Goal: Information Seeking & Learning: Learn about a topic

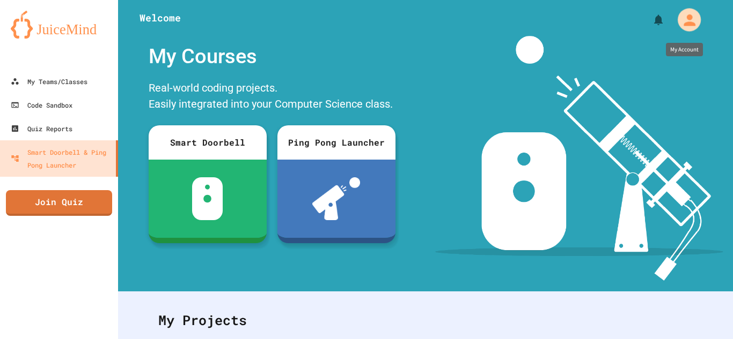
click at [700, 27] on button "My Account" at bounding box center [688, 19] width 29 height 29
click at [484, 339] on div at bounding box center [366, 339] width 733 height 0
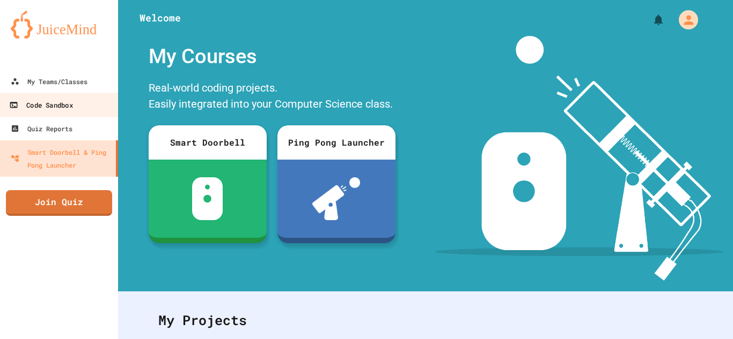
click at [26, 101] on div "Code Sandbox" at bounding box center [40, 105] width 63 height 13
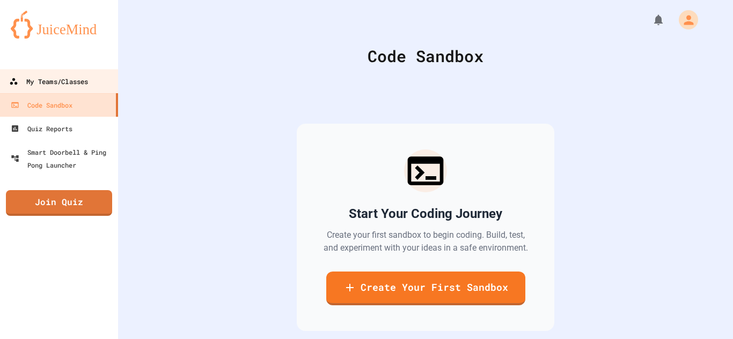
click at [53, 89] on link "My Teams/Classes" at bounding box center [59, 81] width 122 height 24
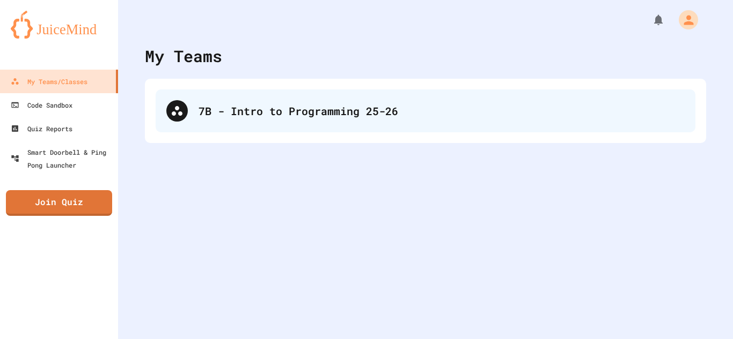
click at [186, 130] on div "7B - Intro to Programming 25-26" at bounding box center [425, 111] width 539 height 43
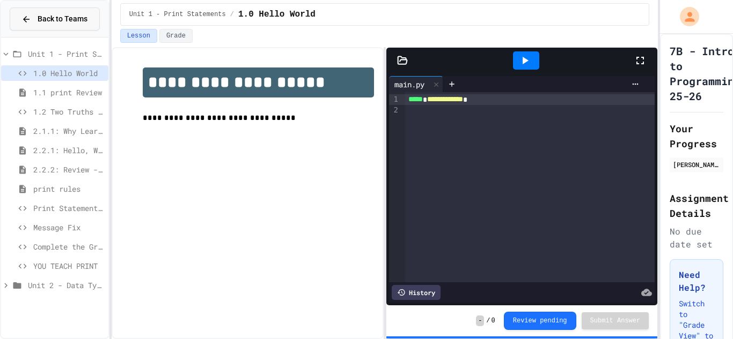
click at [19, 14] on button "Back to Teams" at bounding box center [55, 19] width 90 height 23
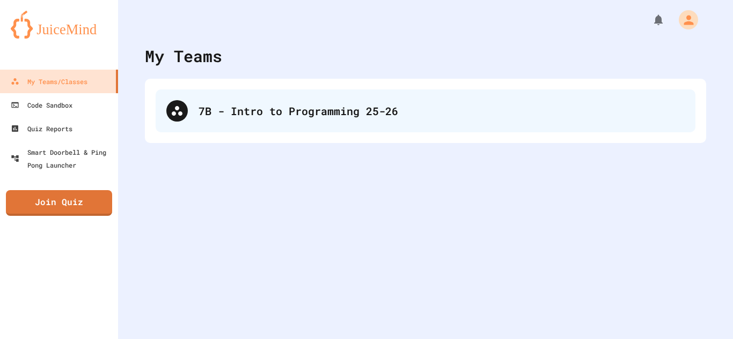
click at [157, 123] on div "7B - Intro to Programming 25-26" at bounding box center [425, 111] width 539 height 43
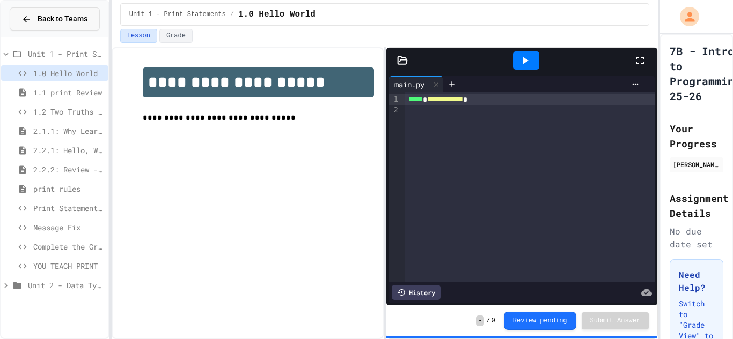
click at [46, 16] on span "Back to Teams" at bounding box center [63, 18] width 50 height 11
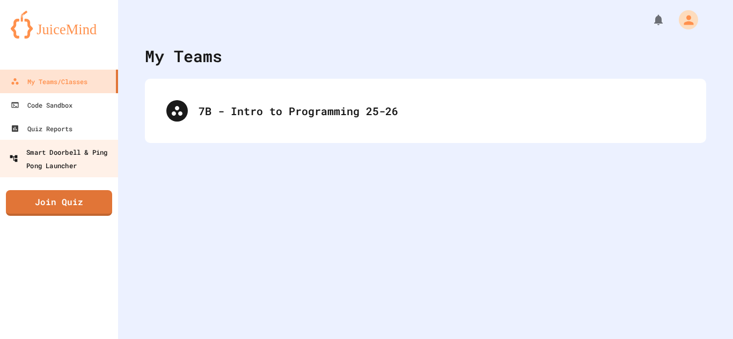
click at [57, 176] on link "Smart Doorbell & Ping Pong Launcher" at bounding box center [59, 159] width 122 height 38
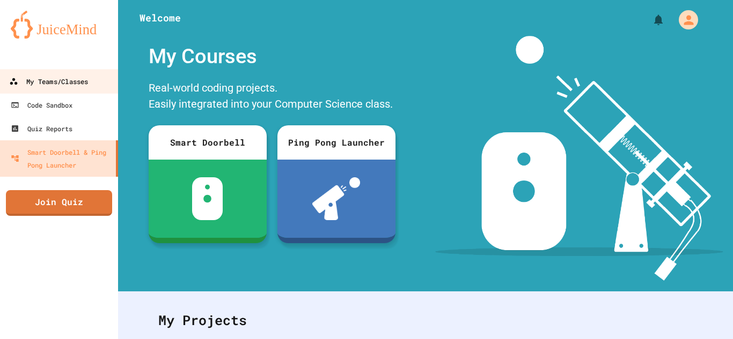
click at [33, 80] on div "My Teams/Classes" at bounding box center [48, 81] width 79 height 13
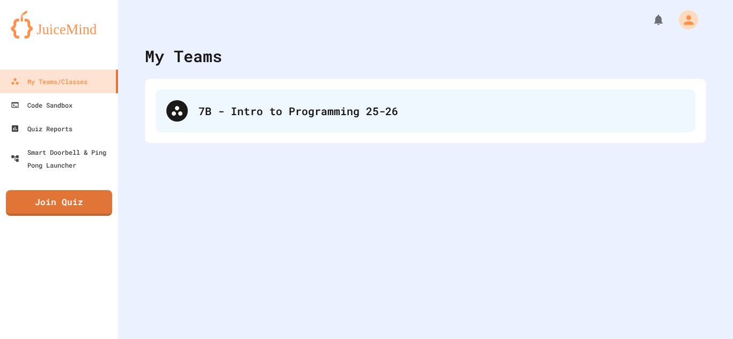
click at [181, 98] on div "7B - Intro to Programming 25-26" at bounding box center [425, 111] width 539 height 43
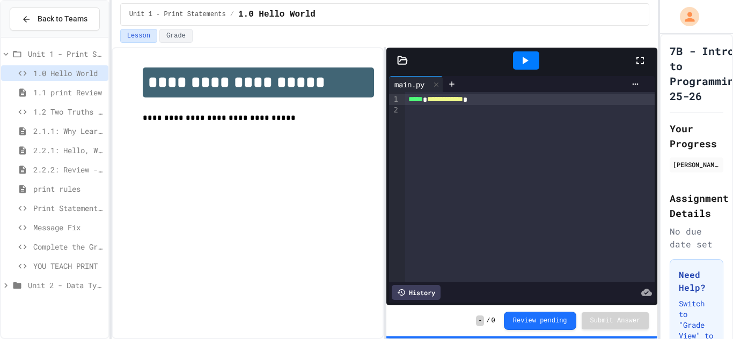
click at [514, 67] on div at bounding box center [526, 60] width 26 height 18
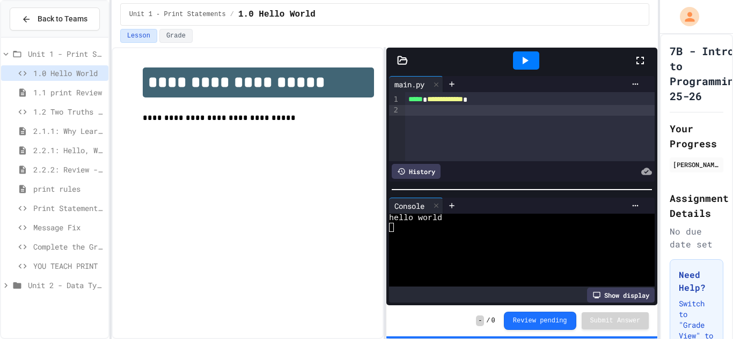
click at [450, 119] on div "**********" at bounding box center [529, 126] width 249 height 69
click at [515, 69] on div at bounding box center [526, 60] width 26 height 18
click at [533, 324] on button "Review pending" at bounding box center [540, 320] width 72 height 18
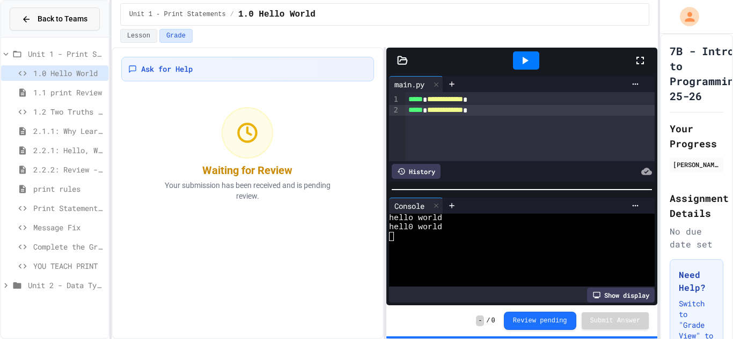
click at [63, 14] on span "Back to Teams" at bounding box center [63, 18] width 50 height 11
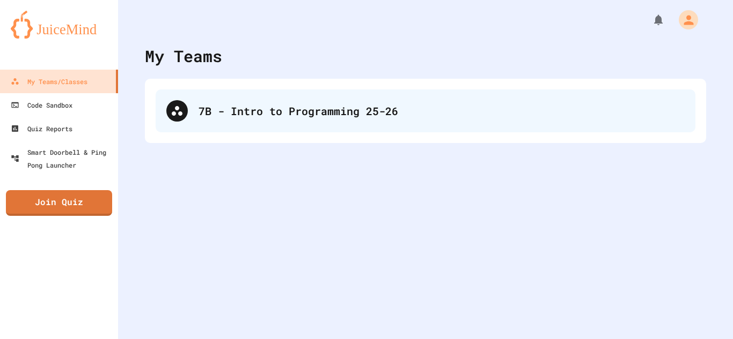
click at [290, 93] on div "7B - Intro to Programming 25-26" at bounding box center [425, 111] width 539 height 43
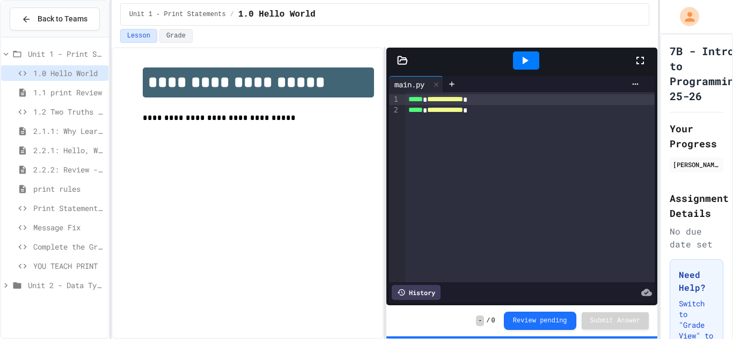
click at [39, 57] on span "Unit 1 - Print Statements" at bounding box center [66, 53] width 76 height 11
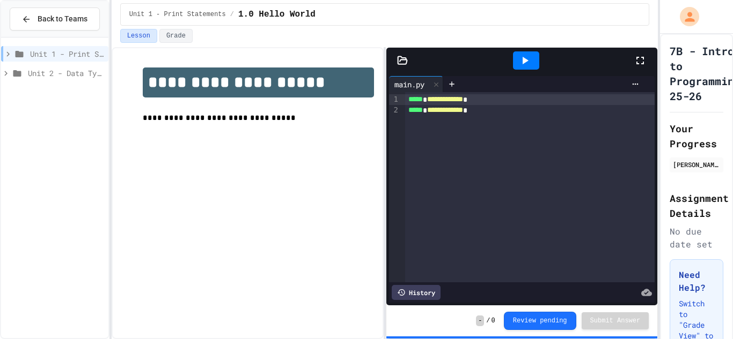
click at [58, 72] on span "Unit 2 - Data Types, Variables, [DEMOGRAPHIC_DATA]" at bounding box center [66, 73] width 76 height 11
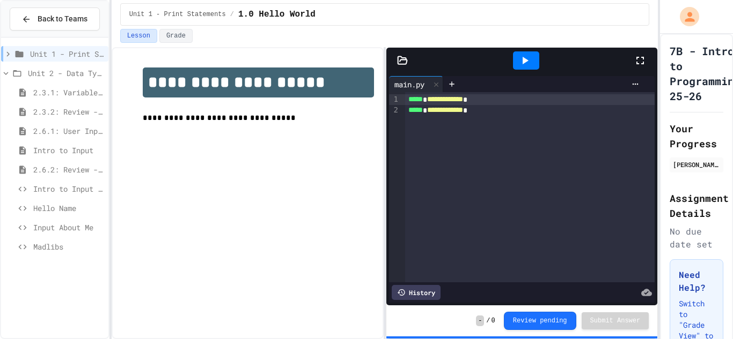
click at [79, 54] on span "Unit 1 - Print Statements" at bounding box center [67, 53] width 74 height 11
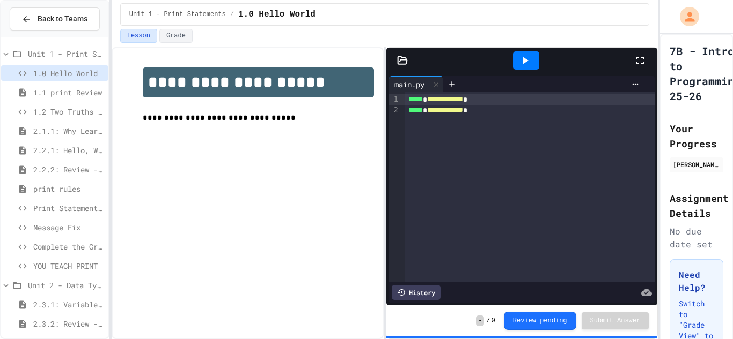
click at [79, 53] on span "Unit 1 - Print Statements" at bounding box center [66, 53] width 76 height 11
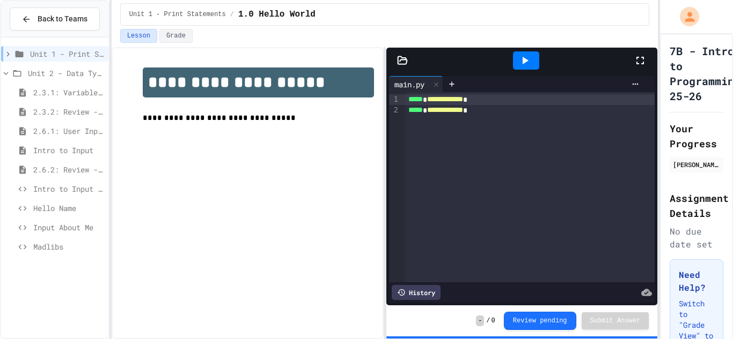
click at [57, 55] on span "Unit 1 - Print Statements" at bounding box center [67, 53] width 74 height 11
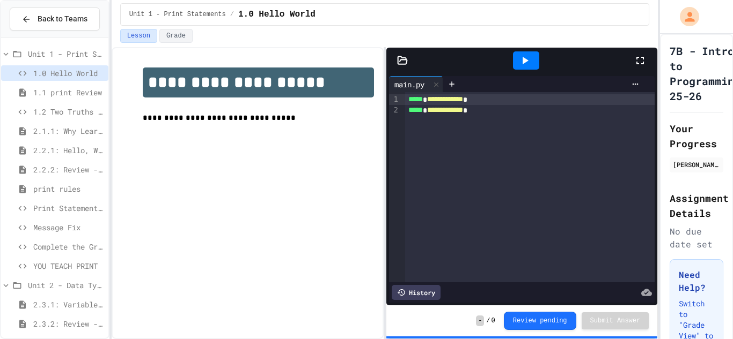
click at [57, 55] on span "Unit 1 - Print Statements" at bounding box center [66, 53] width 76 height 11
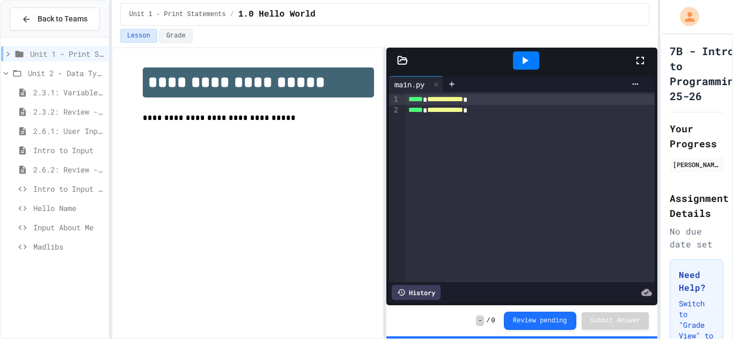
click at [81, 71] on span "Unit 2 - Data Types, Variables, [DEMOGRAPHIC_DATA]" at bounding box center [66, 73] width 76 height 11
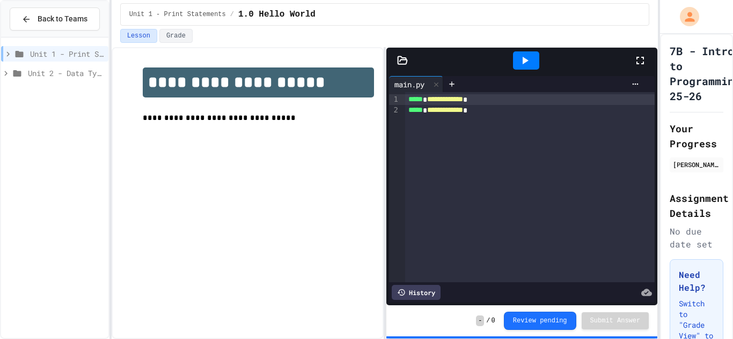
click at [77, 56] on span "Unit 1 - Print Statements" at bounding box center [67, 53] width 74 height 11
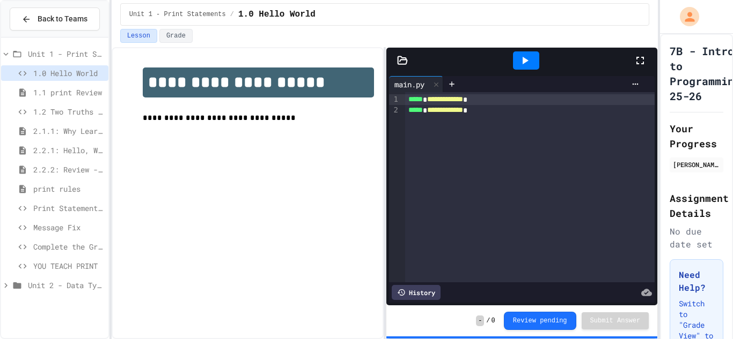
click at [77, 56] on span "Unit 1 - Print Statements" at bounding box center [66, 53] width 76 height 11
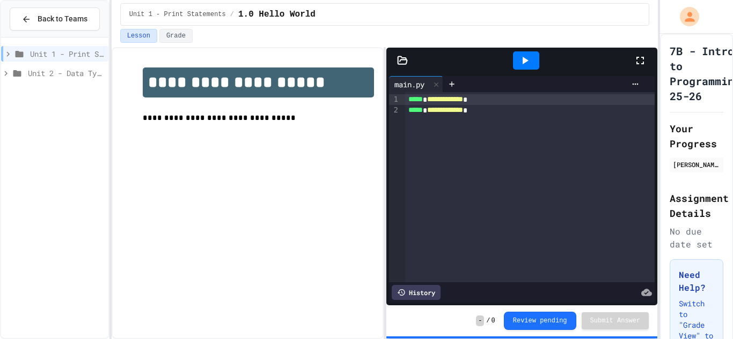
click at [82, 73] on span "Unit 2 - Data Types, Variables, [DEMOGRAPHIC_DATA]" at bounding box center [66, 73] width 76 height 11
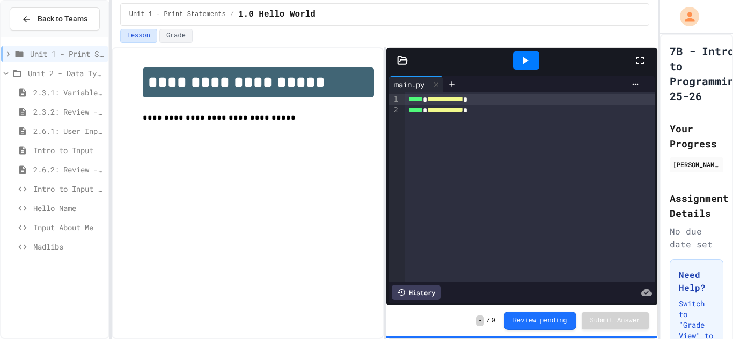
click at [64, 56] on span "Unit 1 - Print Statements" at bounding box center [67, 53] width 74 height 11
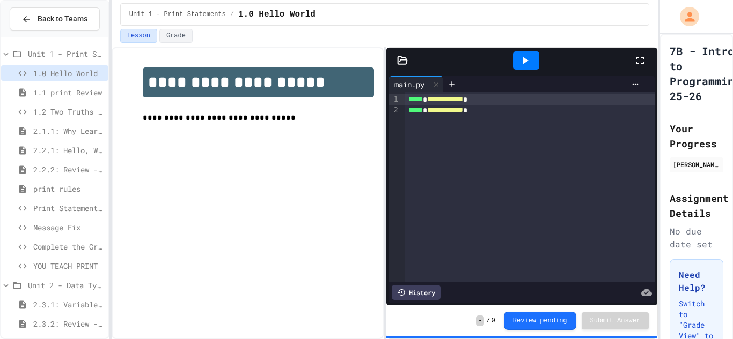
click at [65, 55] on span "Unit 1 - Print Statements" at bounding box center [66, 53] width 76 height 11
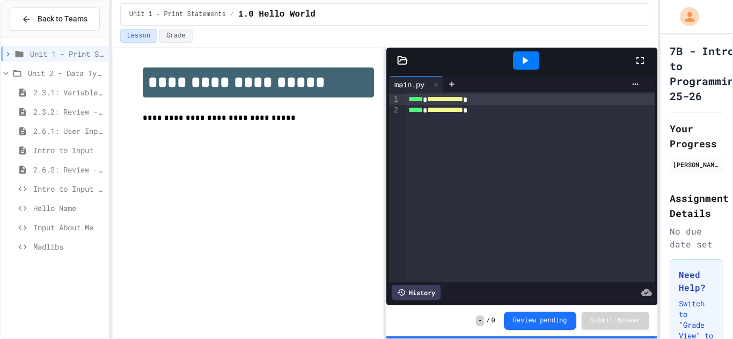
click at [65, 76] on span "Unit 2 - Data Types, Variables, [DEMOGRAPHIC_DATA]" at bounding box center [66, 73] width 76 height 11
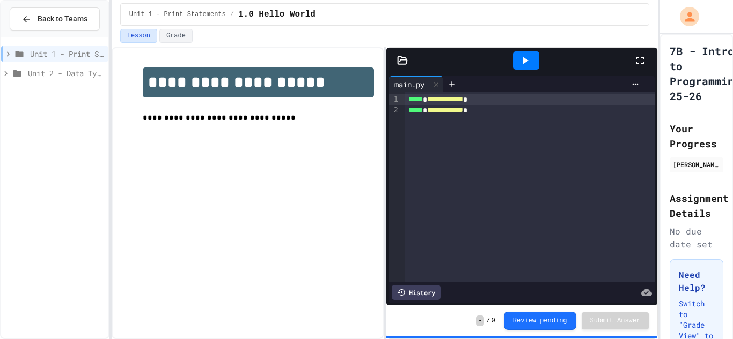
click at [60, 55] on span "Unit 1 - Print Statements" at bounding box center [67, 53] width 74 height 11
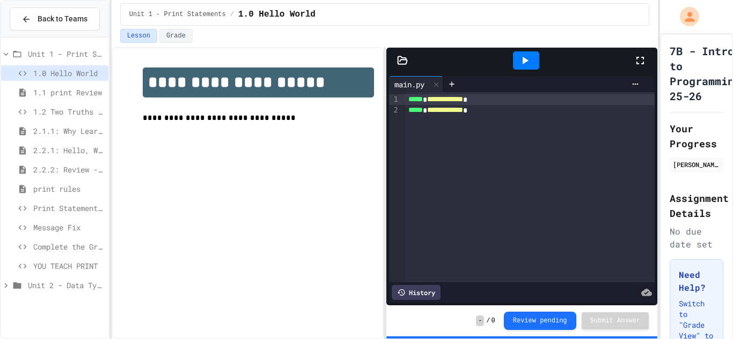
click at [513, 60] on div at bounding box center [526, 60] width 26 height 18
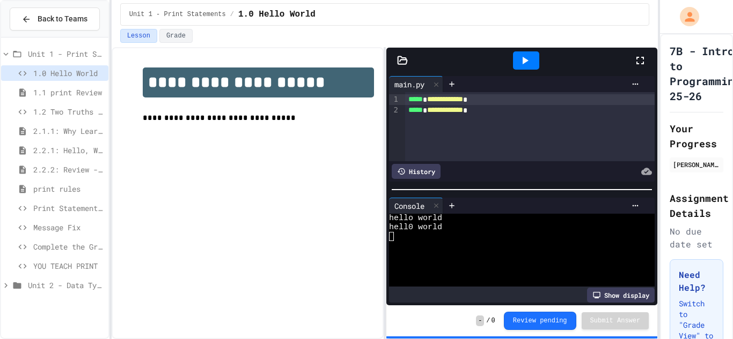
click at [609, 293] on div "Show display" at bounding box center [621, 295] width 68 height 15
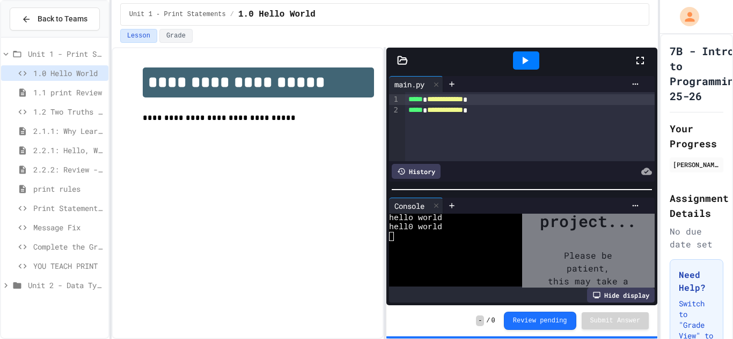
click at [598, 295] on icon at bounding box center [596, 295] width 9 height 9
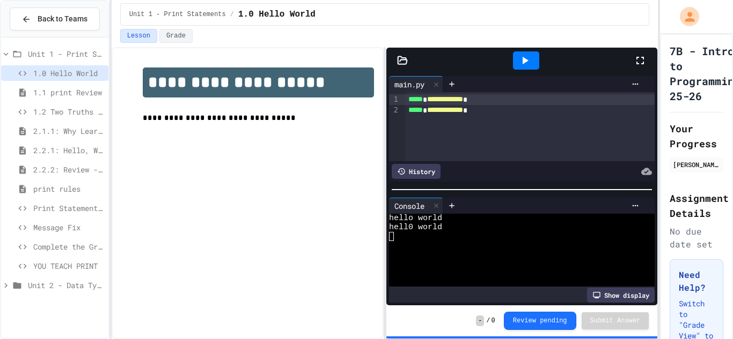
click at [91, 93] on span "1.1 print Review" at bounding box center [68, 92] width 71 height 11
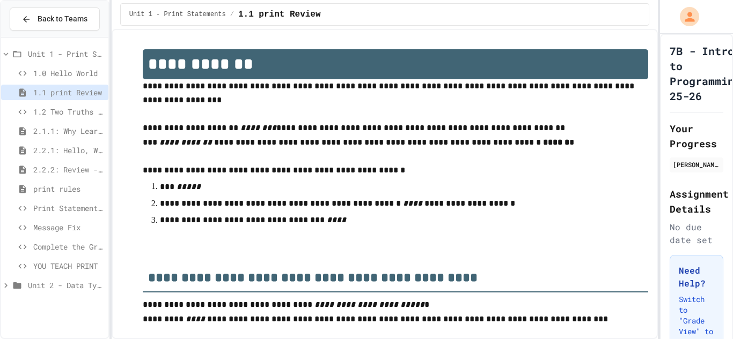
click at [641, 11] on div "Unit 1 - Print Statements / 1.1 print Review" at bounding box center [384, 14] width 529 height 23
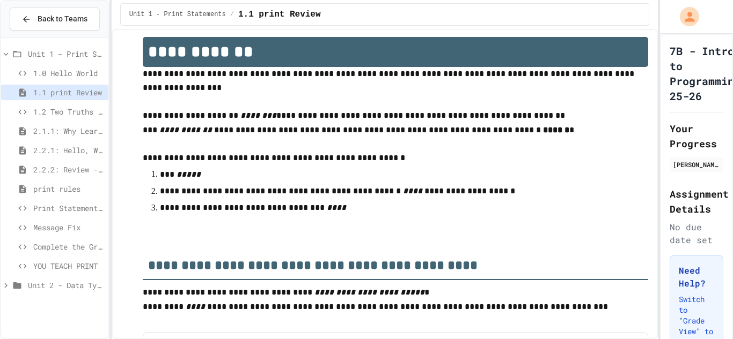
click at [85, 90] on span "1.1 print Review" at bounding box center [68, 92] width 71 height 11
click at [68, 114] on span "1.2 Two Truths and a Lie" at bounding box center [68, 111] width 71 height 11
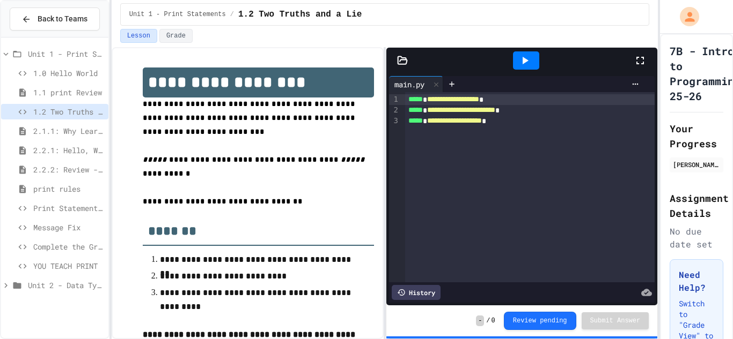
click at [65, 131] on span "2.1.1: Why Learn to Program?" at bounding box center [68, 130] width 71 height 11
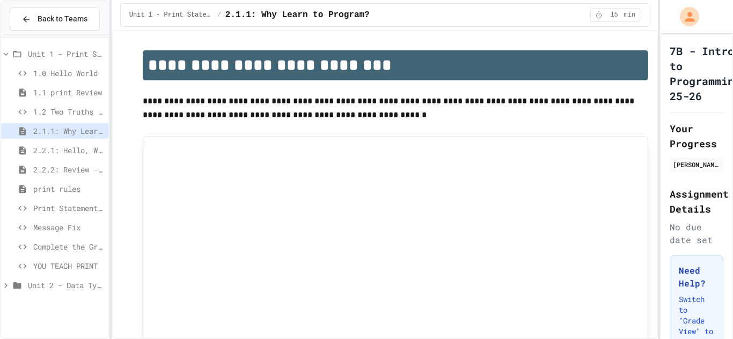
click at [65, 147] on span "2.2.1: Hello, World!" at bounding box center [68, 150] width 71 height 11
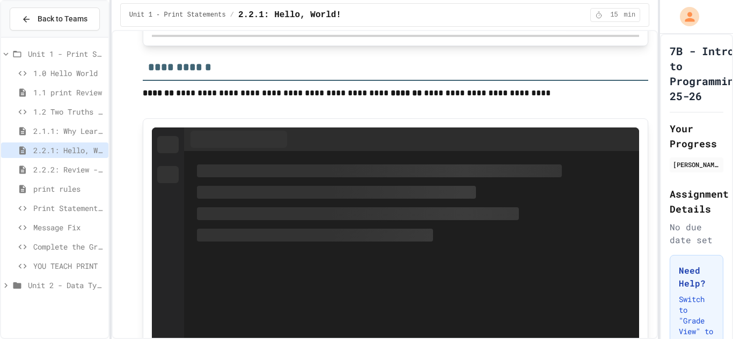
scroll to position [2584, 0]
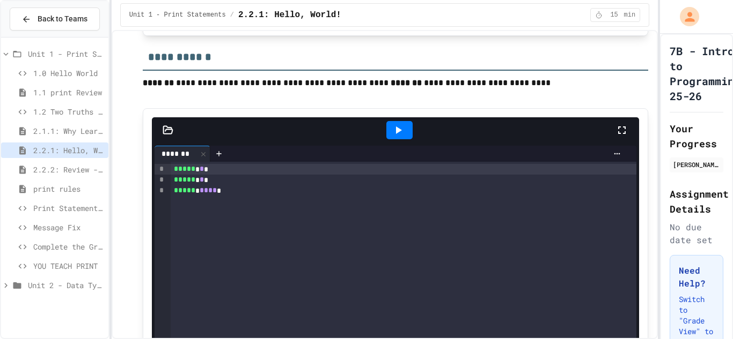
click at [94, 171] on span "2.2.2: Review - Hello, World!" at bounding box center [68, 169] width 71 height 11
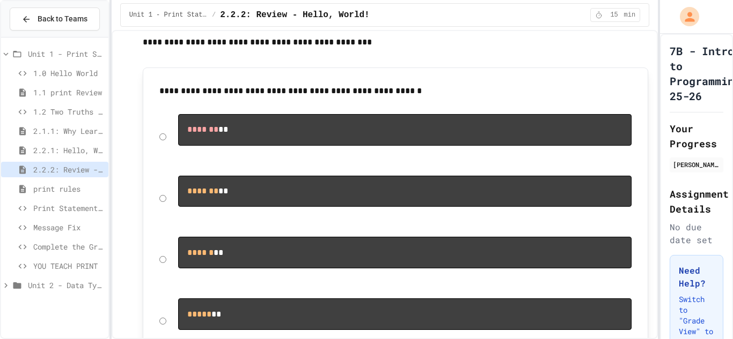
scroll to position [76, 0]
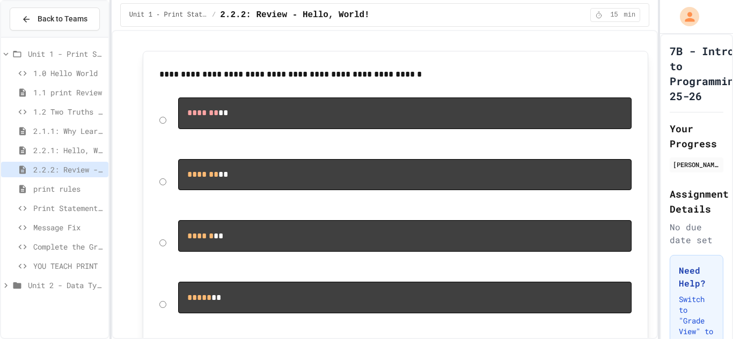
drag, startPoint x: 157, startPoint y: 75, endPoint x: 167, endPoint y: 76, distance: 10.8
click at [167, 76] on div "**********" at bounding box center [395, 74] width 483 height 25
click at [168, 73] on p "**********" at bounding box center [395, 75] width 472 height 14
click at [166, 73] on p "**********" at bounding box center [395, 75] width 472 height 14
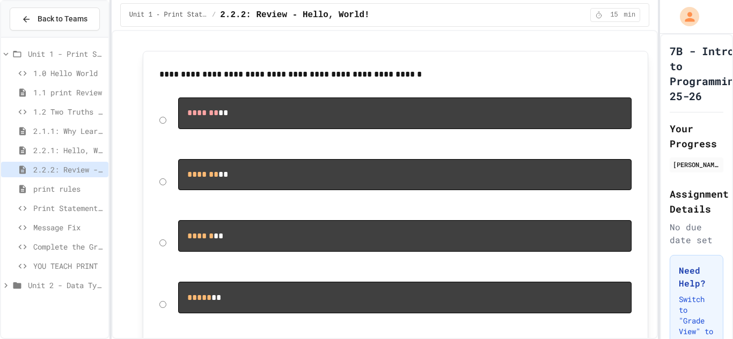
click at [166, 73] on p "**********" at bounding box center [395, 75] width 472 height 14
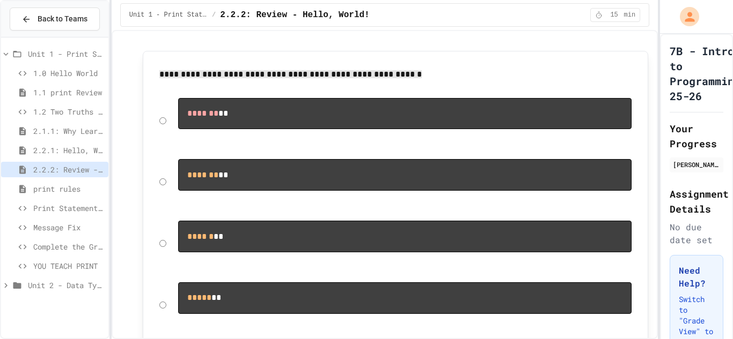
click at [167, 72] on span "**********" at bounding box center [290, 74] width 262 height 8
click at [181, 76] on span "**********" at bounding box center [290, 74] width 262 height 8
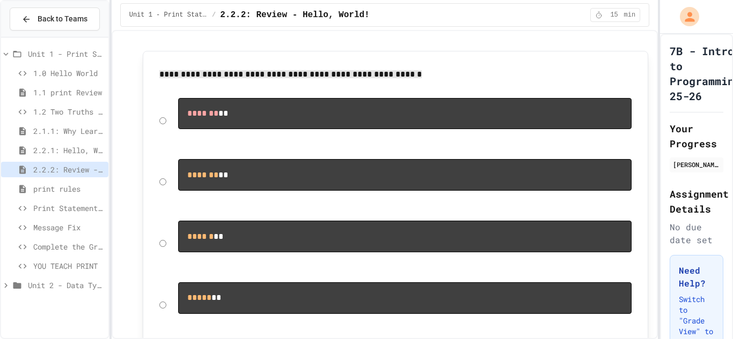
click at [181, 76] on span "**********" at bounding box center [290, 74] width 262 height 8
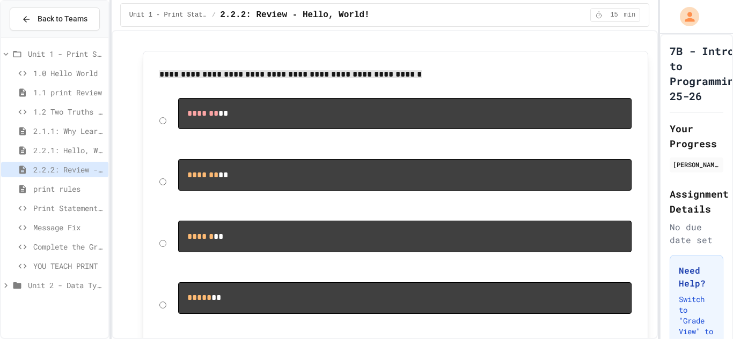
click at [181, 76] on span "**********" at bounding box center [290, 74] width 262 height 8
click at [188, 63] on div "**********" at bounding box center [395, 74] width 483 height 25
click at [62, 190] on span "print rules" at bounding box center [68, 188] width 71 height 11
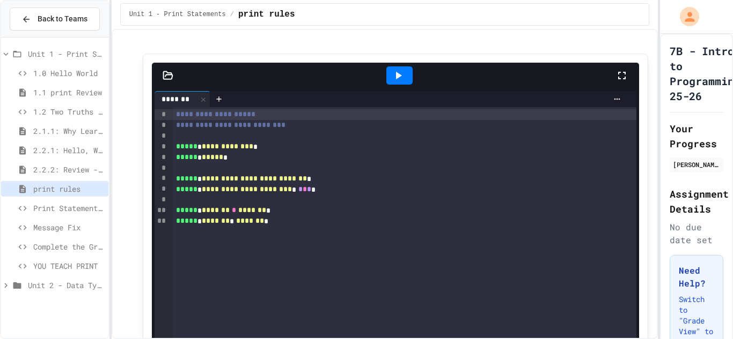
click at [66, 209] on span "Print Statement Repair" at bounding box center [68, 208] width 71 height 11
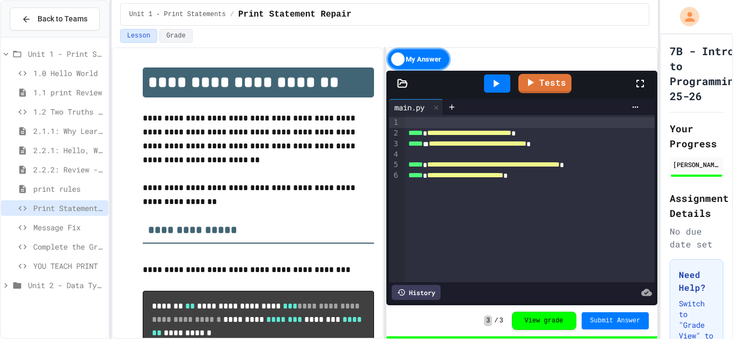
click at [413, 55] on div "My Answer" at bounding box center [418, 59] width 64 height 23
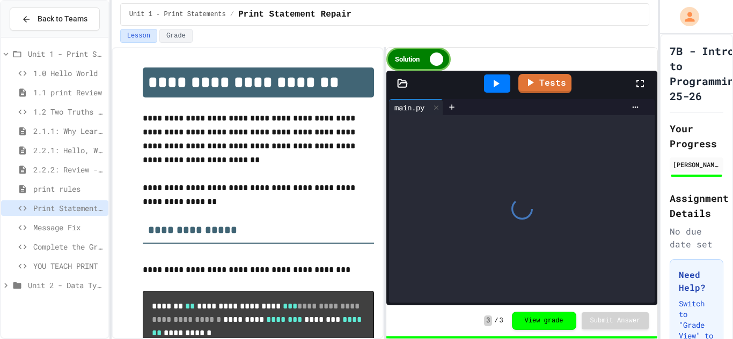
click at [428, 55] on div "Solution" at bounding box center [418, 59] width 64 height 23
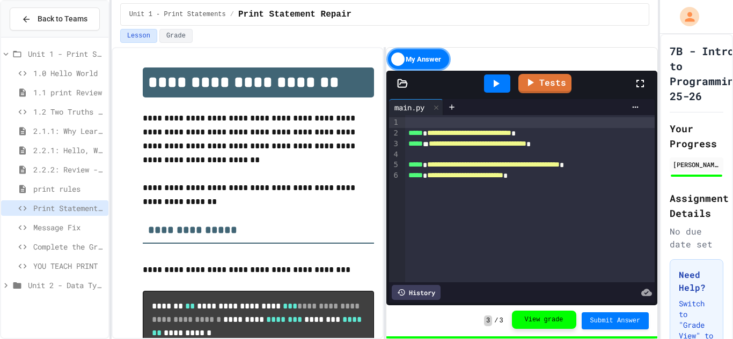
click at [521, 317] on button "View grade" at bounding box center [544, 320] width 64 height 18
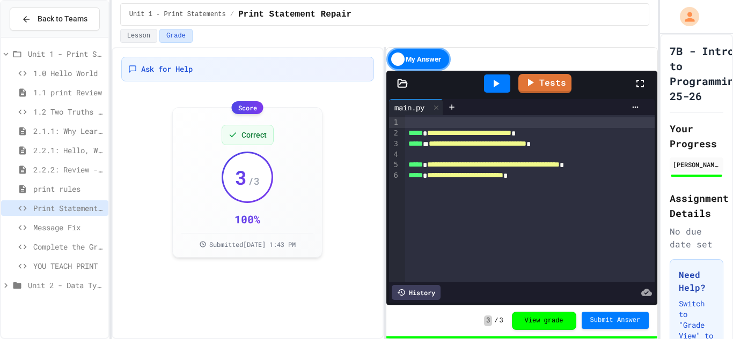
click at [588, 321] on button "Submit Answer" at bounding box center [615, 320] width 68 height 17
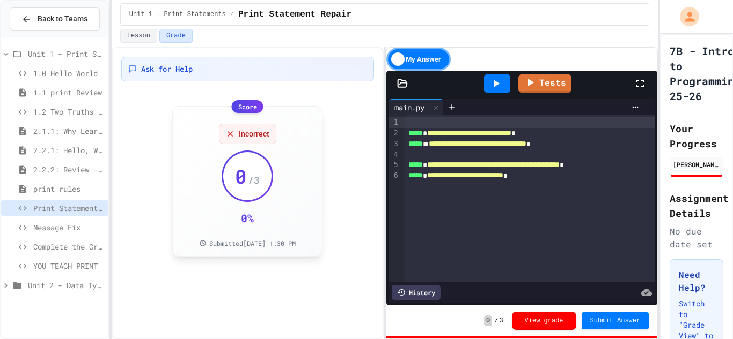
click at [239, 134] on span "Incorrect" at bounding box center [254, 134] width 31 height 11
click at [527, 321] on button "View grade" at bounding box center [544, 321] width 64 height 18
click at [528, 322] on button "View grade" at bounding box center [544, 320] width 64 height 18
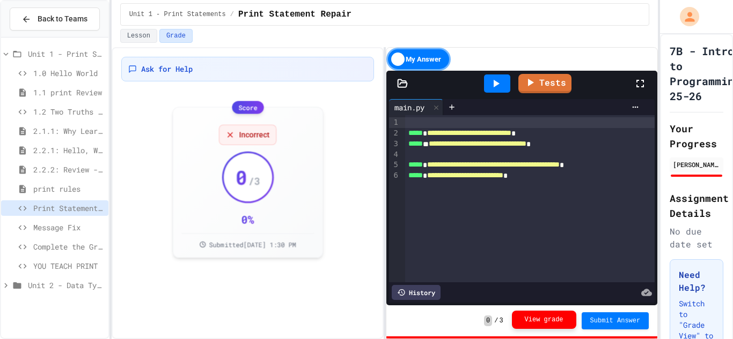
click at [528, 322] on button "View grade" at bounding box center [544, 320] width 64 height 18
click at [410, 290] on div "History" at bounding box center [415, 292] width 49 height 15
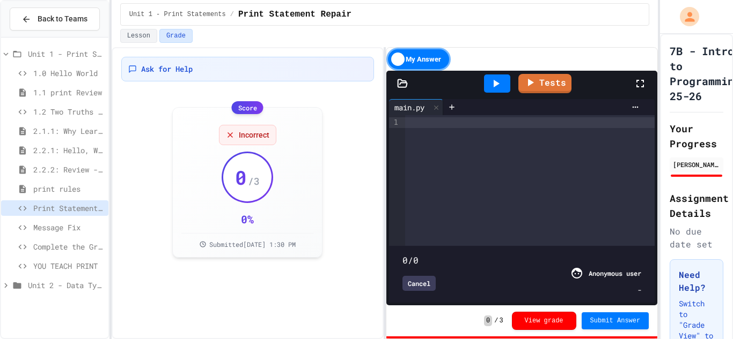
type input "***"
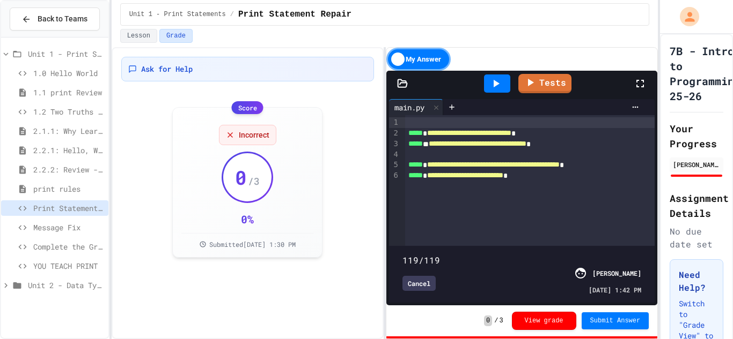
click at [423, 282] on div "Cancel" at bounding box center [418, 283] width 33 height 15
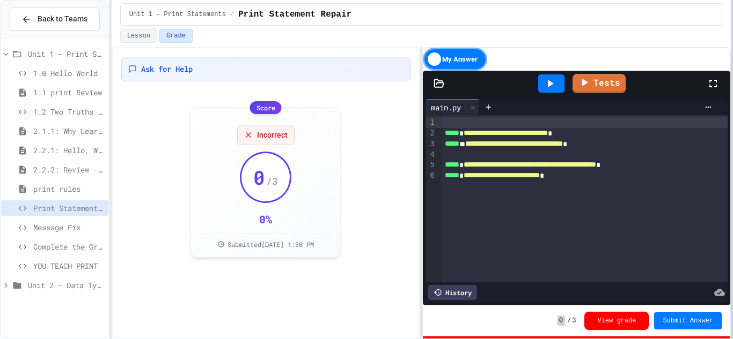
click at [731, 44] on div at bounding box center [731, 169] width 2 height 339
click at [448, 63] on div "My Answer" at bounding box center [455, 59] width 64 height 23
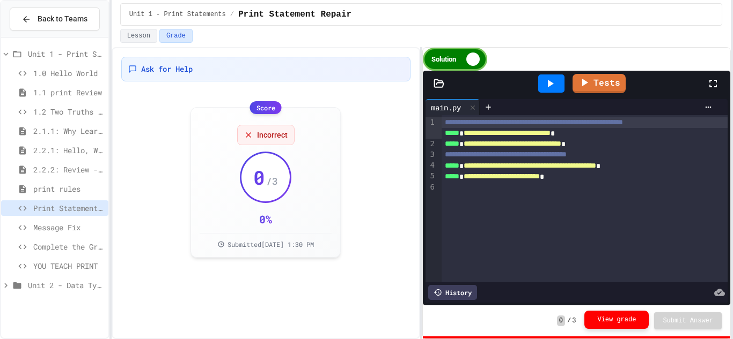
click at [589, 314] on button "View grade" at bounding box center [616, 320] width 64 height 18
click at [468, 150] on div "**********" at bounding box center [584, 144] width 286 height 11
click at [448, 59] on div "Solution" at bounding box center [455, 59] width 64 height 23
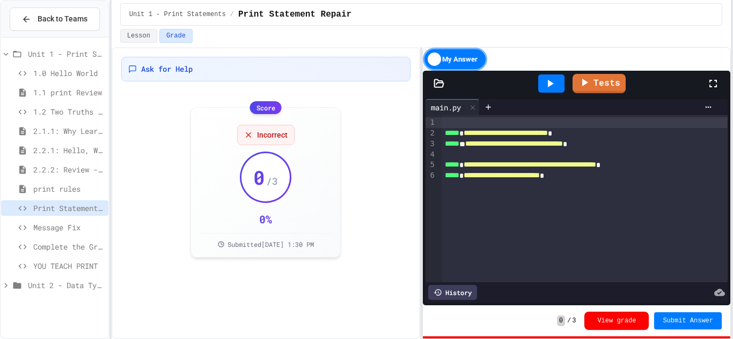
click at [83, 228] on span "Message Fix" at bounding box center [68, 227] width 71 height 11
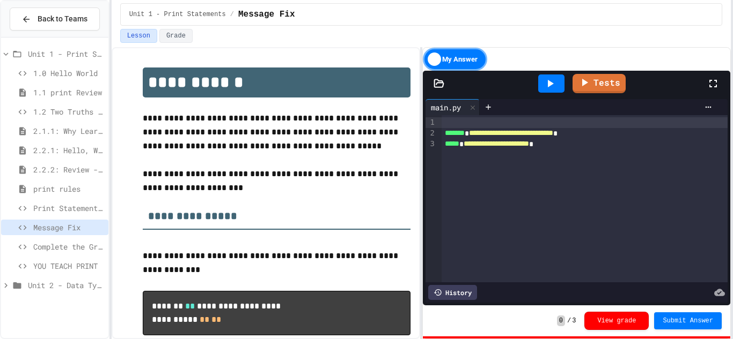
click at [464, 133] on span "*******" at bounding box center [455, 133] width 20 height 8
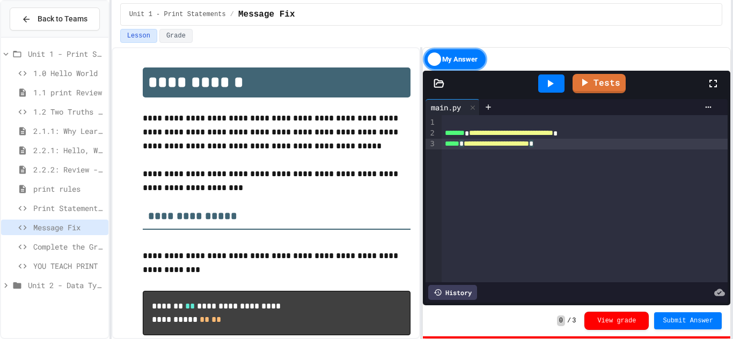
click at [580, 143] on div "**********" at bounding box center [584, 144] width 286 height 11
click at [553, 88] on icon at bounding box center [549, 83] width 13 height 13
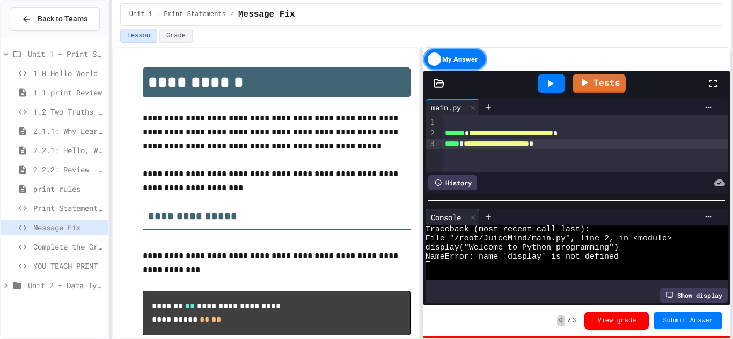
click at [75, 280] on span "Unit 2 - Data Types, Variables, [DEMOGRAPHIC_DATA]" at bounding box center [66, 285] width 76 height 11
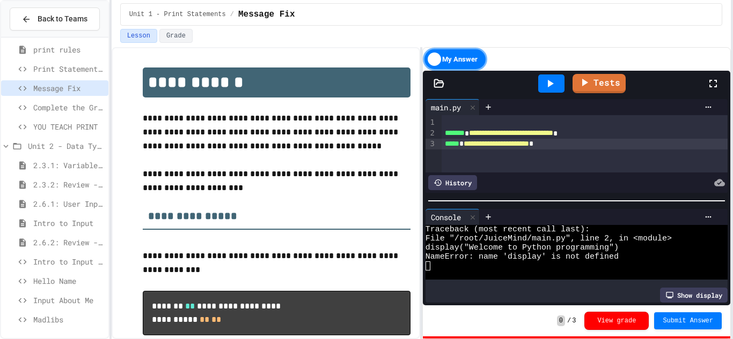
scroll to position [141, 0]
click at [39, 284] on span "Hello Name" at bounding box center [68, 279] width 71 height 11
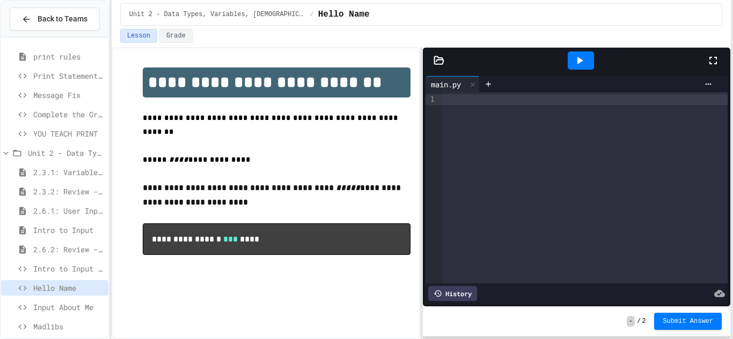
click at [452, 100] on div at bounding box center [584, 99] width 286 height 11
click at [470, 96] on div "**********" at bounding box center [584, 99] width 286 height 11
click at [573, 100] on div "**********" at bounding box center [584, 99] width 286 height 11
click at [577, 63] on icon at bounding box center [580, 61] width 6 height 8
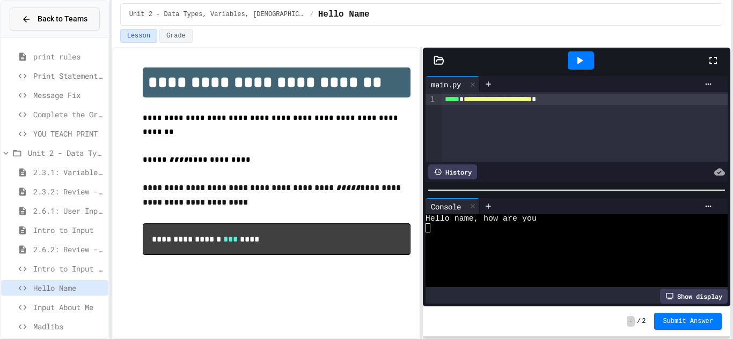
click at [85, 14] on span "Back to Teams" at bounding box center [63, 18] width 50 height 11
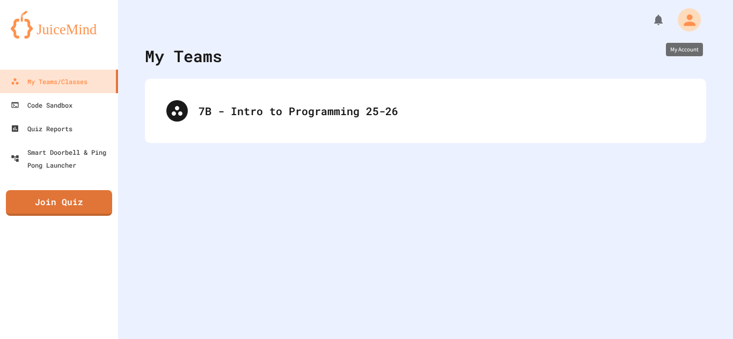
click at [685, 16] on icon "My Account" at bounding box center [688, 19] width 17 height 17
drag, startPoint x: 595, startPoint y: 71, endPoint x: 608, endPoint y: 71, distance: 12.3
drag, startPoint x: 594, startPoint y: 70, endPoint x: 675, endPoint y: 71, distance: 81.5
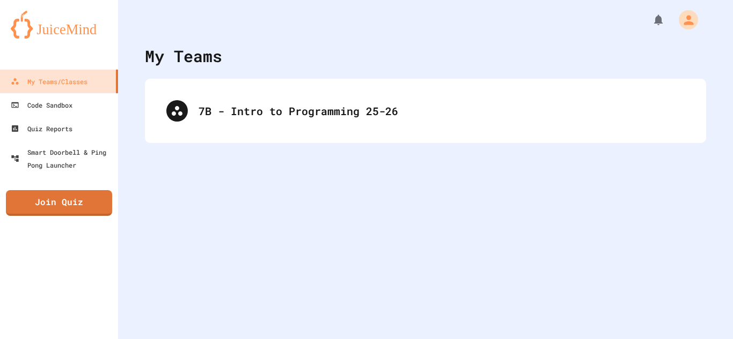
copy div "30121@stu.lexrich5.org"
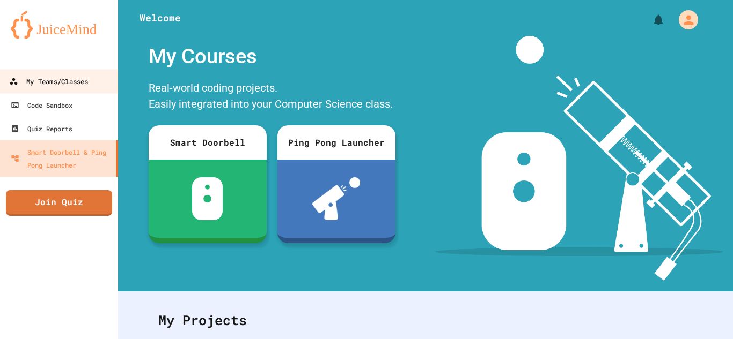
click at [83, 73] on link "My Teams/Classes" at bounding box center [59, 81] width 122 height 24
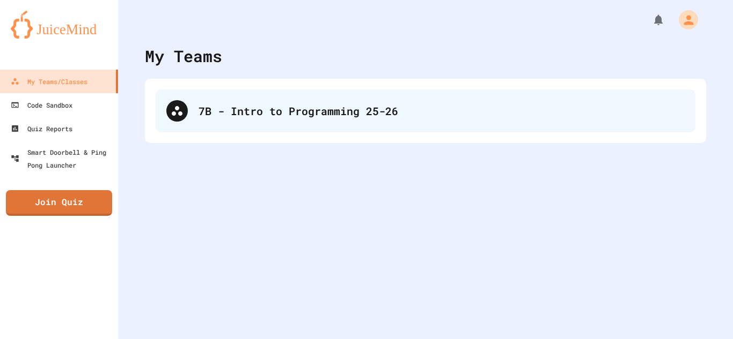
click at [193, 106] on div "7B - Intro to Programming 25-26" at bounding box center [425, 111] width 539 height 43
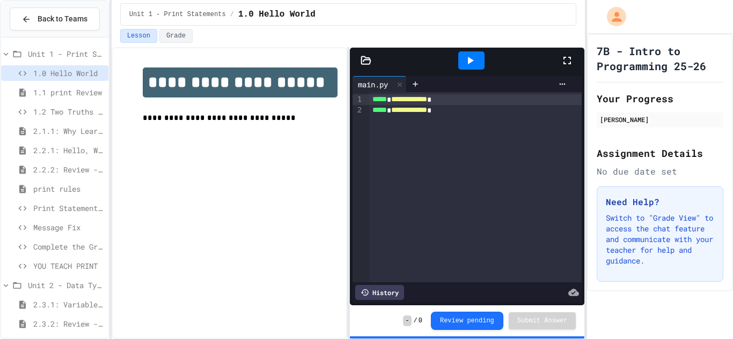
click at [73, 267] on span "YOU TEACH PRINT" at bounding box center [68, 266] width 71 height 11
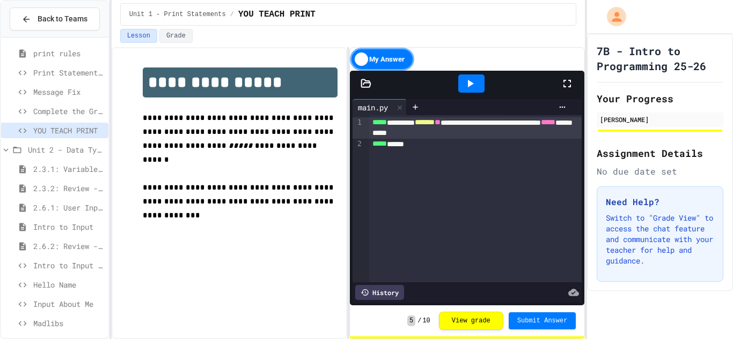
scroll to position [141, 0]
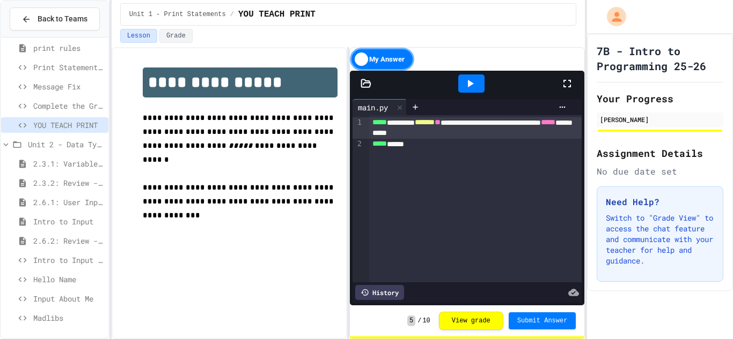
click at [63, 260] on span "Intro to Input Exercise" at bounding box center [68, 260] width 71 height 11
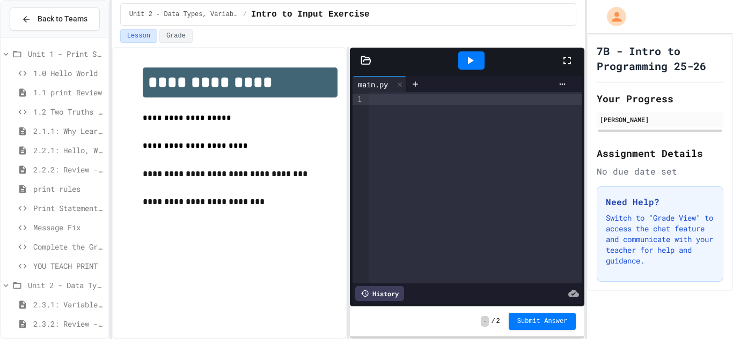
click at [41, 54] on span "Unit 1 - Print Statements" at bounding box center [66, 53] width 76 height 11
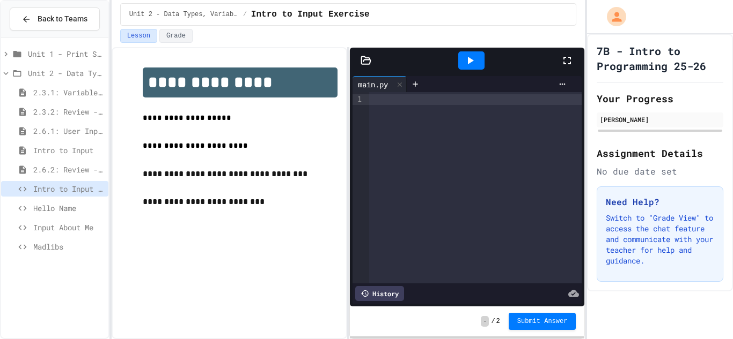
click at [41, 54] on span "Unit 1 - Print Statements" at bounding box center [66, 53] width 76 height 11
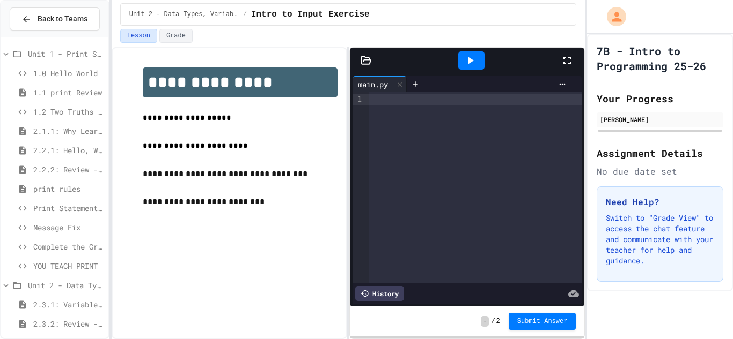
click at [77, 90] on span "1.1 print Review" at bounding box center [68, 92] width 71 height 11
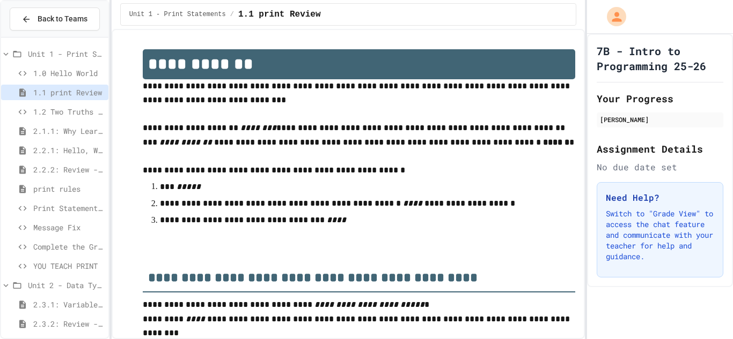
click at [83, 211] on span "Print Statement Repair" at bounding box center [68, 208] width 71 height 11
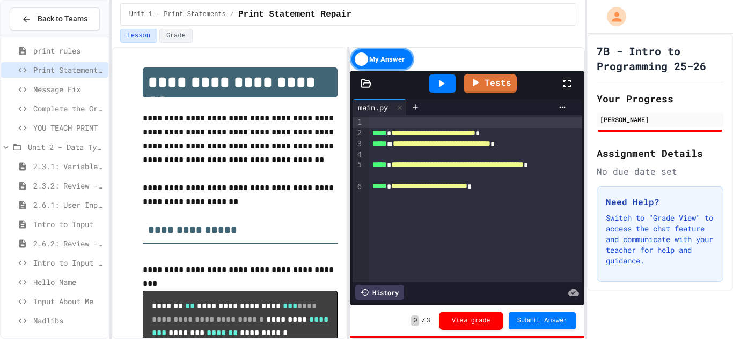
scroll to position [141, 0]
click at [74, 120] on span "YOU TEACH PRINT" at bounding box center [68, 125] width 71 height 11
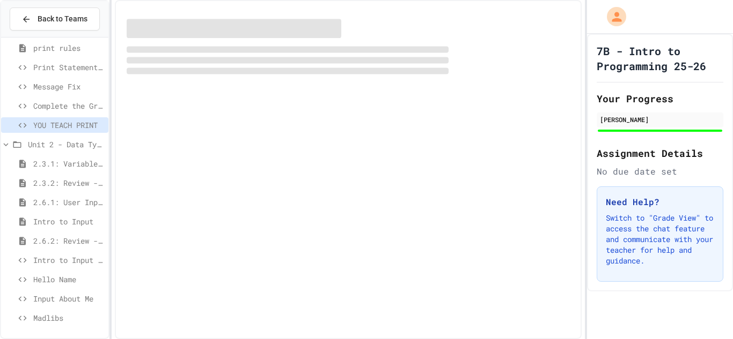
scroll to position [132, 0]
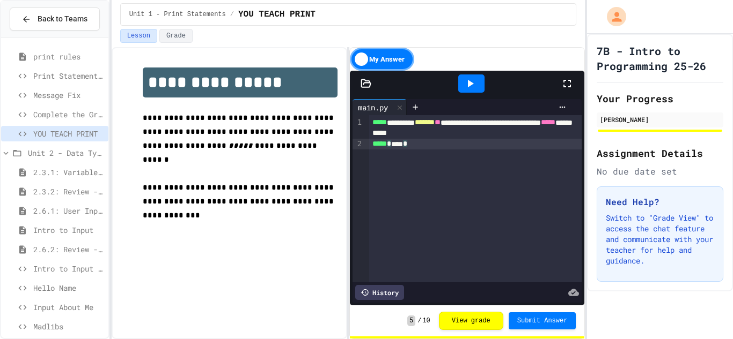
click at [418, 146] on div "***** * *** *" at bounding box center [475, 144] width 213 height 11
click at [432, 149] on div "***** * *** *" at bounding box center [475, 144] width 213 height 11
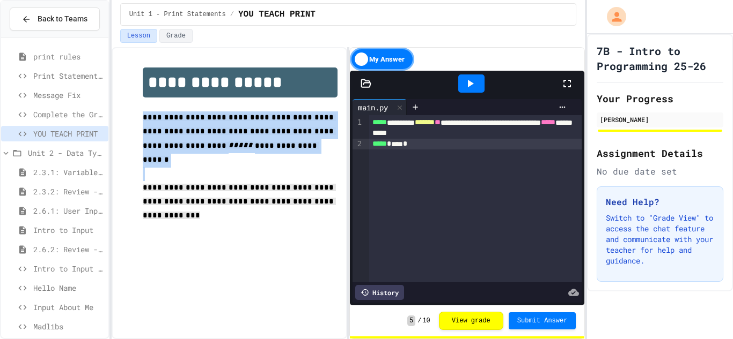
drag, startPoint x: 143, startPoint y: 117, endPoint x: 311, endPoint y: 194, distance: 184.3
click at [311, 194] on div "**********" at bounding box center [240, 152] width 195 height 169
drag, startPoint x: 143, startPoint y: 120, endPoint x: 318, endPoint y: 191, distance: 188.8
click at [318, 191] on div "**********" at bounding box center [240, 152] width 195 height 169
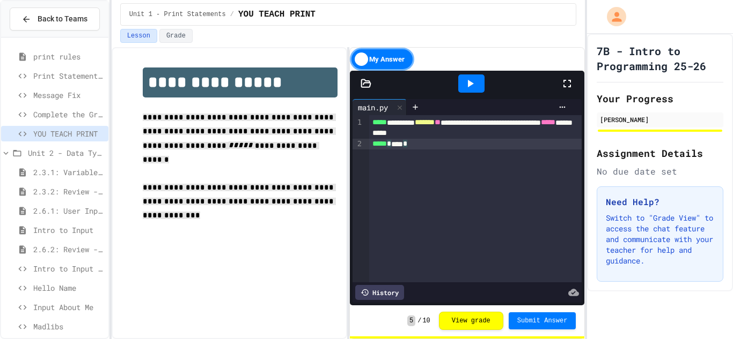
click at [439, 179] on div "**********" at bounding box center [475, 198] width 213 height 167
click at [460, 86] on div at bounding box center [471, 84] width 26 height 18
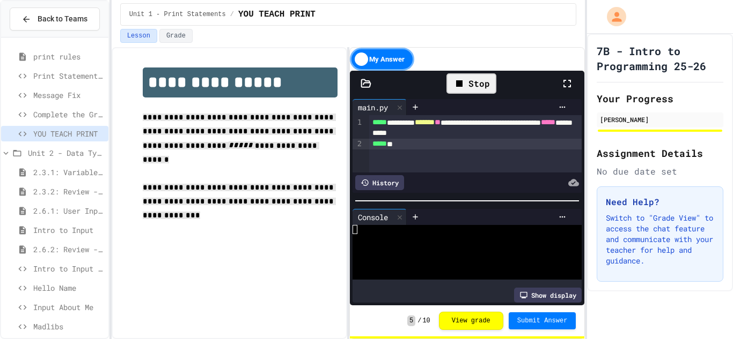
scroll to position [9, 0]
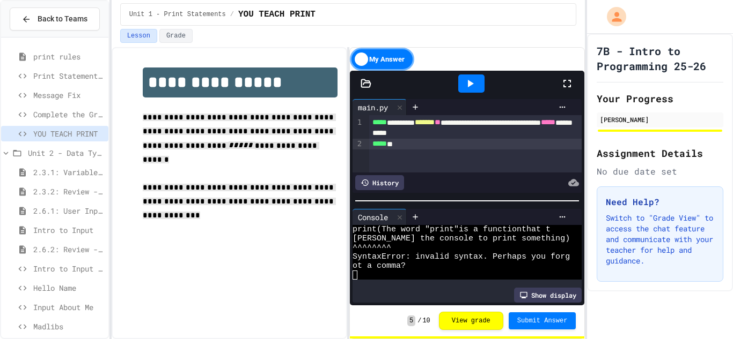
click at [427, 145] on div "***** **" at bounding box center [475, 144] width 213 height 11
click at [471, 323] on button "View grade" at bounding box center [471, 320] width 64 height 18
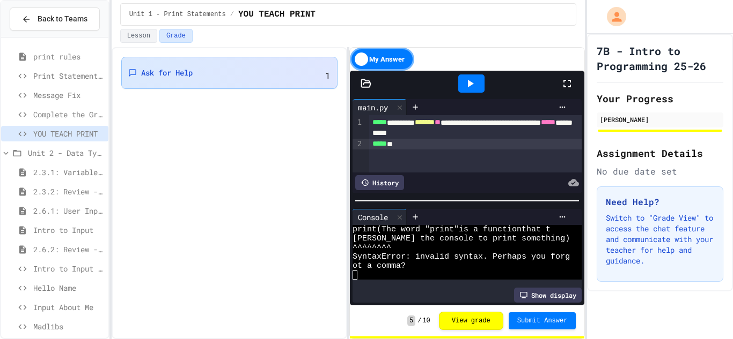
click at [287, 66] on div "Ask for Help 1" at bounding box center [229, 73] width 202 height 18
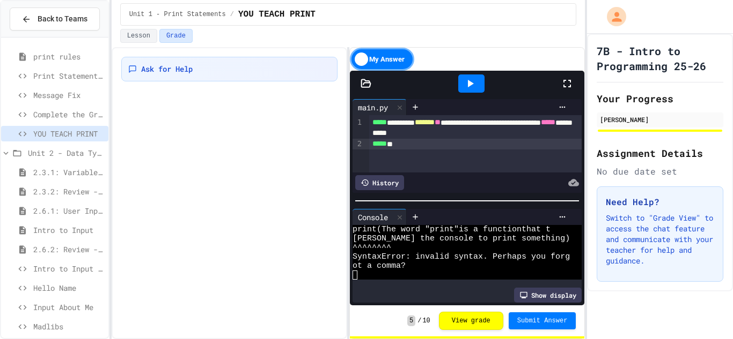
click at [462, 82] on div at bounding box center [471, 84] width 26 height 18
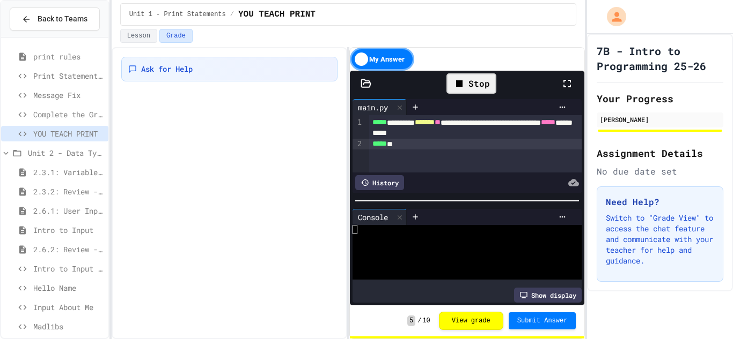
scroll to position [9, 0]
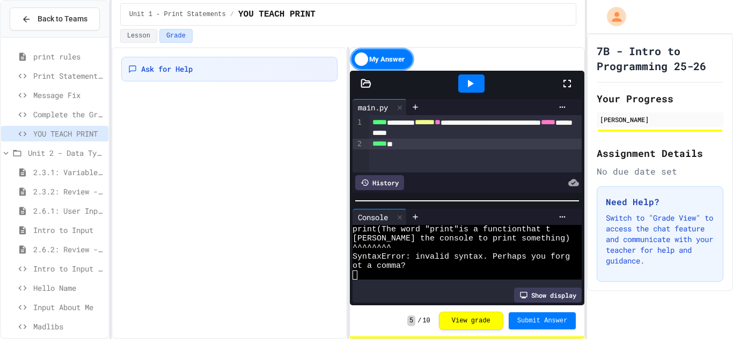
click at [464, 84] on icon at bounding box center [469, 83] width 13 height 13
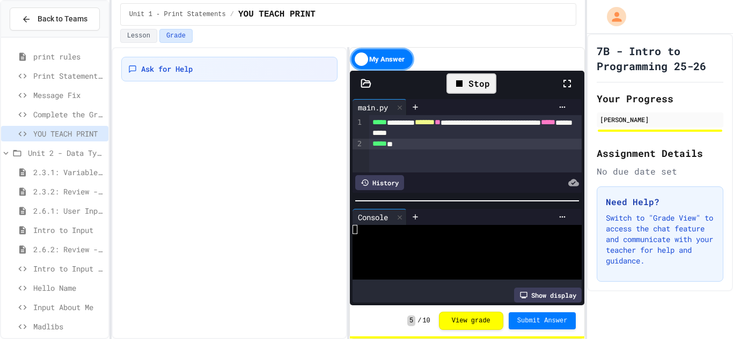
scroll to position [0, 0]
click at [405, 144] on div "***** **" at bounding box center [475, 144] width 213 height 11
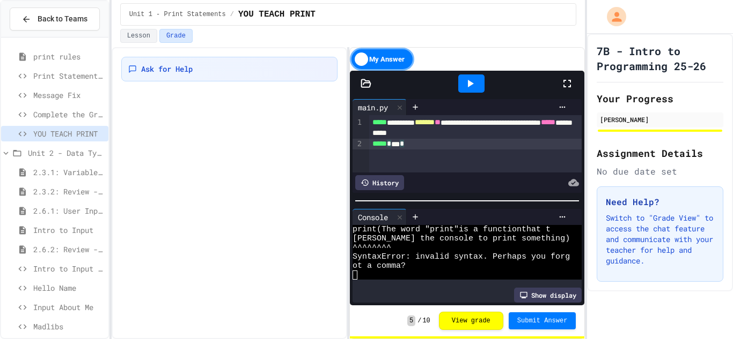
click at [471, 90] on div at bounding box center [471, 84] width 26 height 18
